Goal: Task Accomplishment & Management: Manage account settings

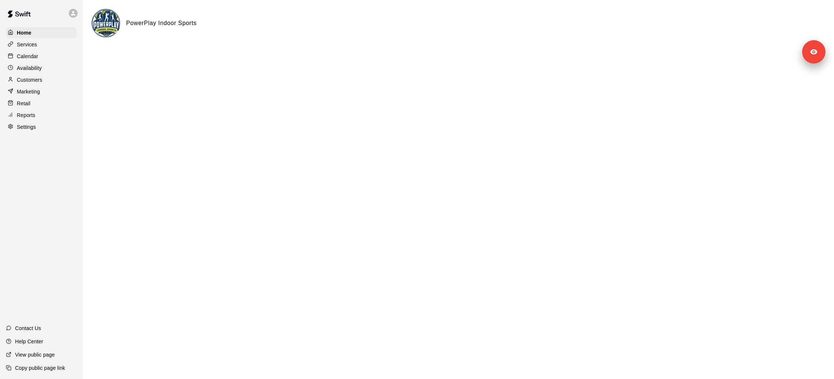
click at [38, 123] on div "Settings" at bounding box center [41, 126] width 71 height 11
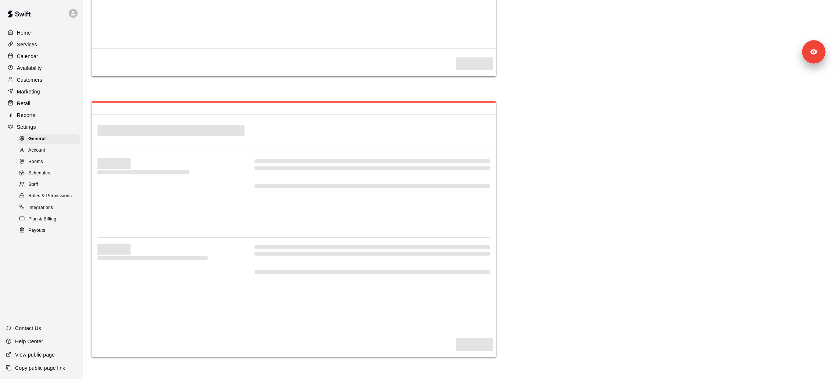
select select "**"
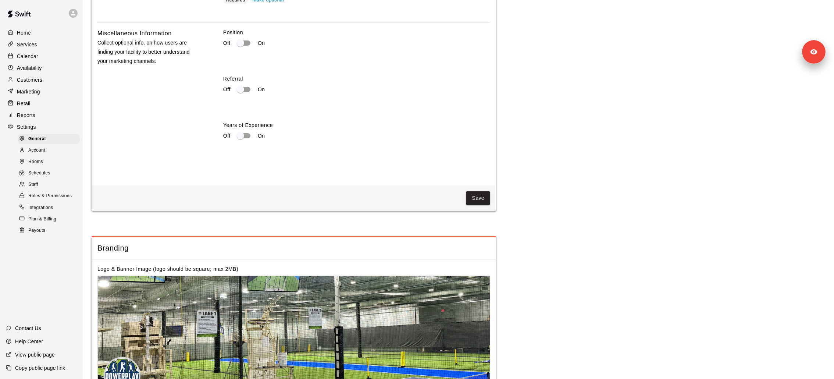
scroll to position [1429, 0]
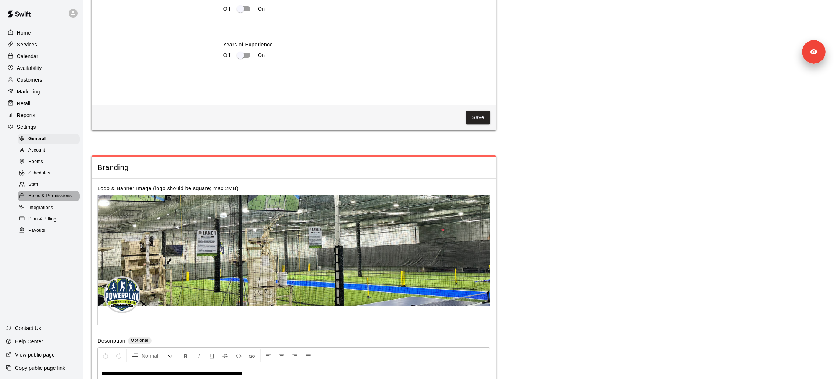
click at [53, 197] on span "Roles & Permissions" at bounding box center [49, 195] width 43 height 7
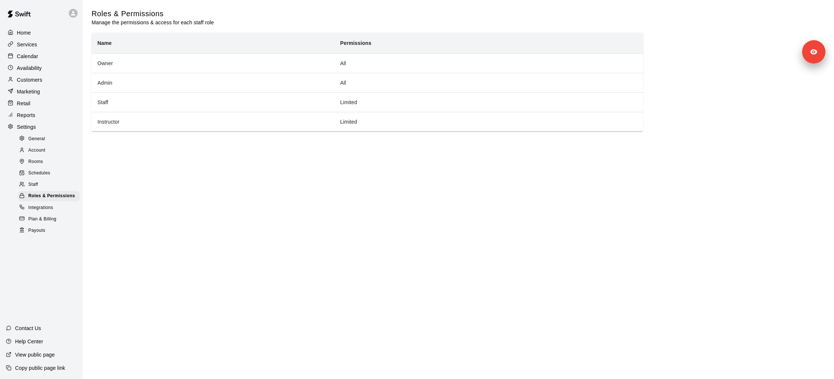
drag, startPoint x: 53, startPoint y: 197, endPoint x: 53, endPoint y: 202, distance: 4.8
click at [53, 202] on div "General Account Rooms Schedules Staff Roles & Permissions Integrations Plan & B…" at bounding box center [44, 184] width 77 height 103
click at [51, 224] on link "Plan & Billing" at bounding box center [50, 218] width 65 height 11
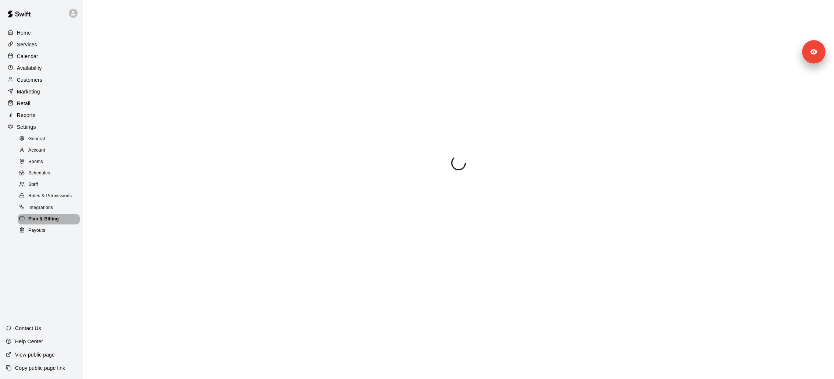
click at [51, 221] on span "Plan & Billing" at bounding box center [43, 218] width 31 height 7
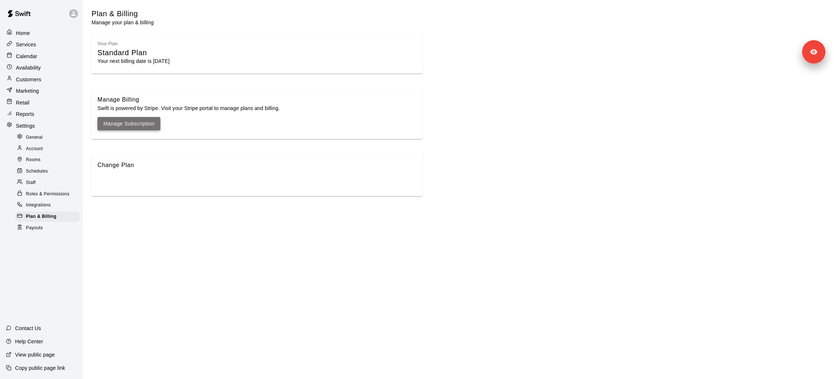
click at [145, 126] on link "Manage Subscription" at bounding box center [128, 123] width 51 height 9
